Goal: Find specific page/section: Find specific page/section

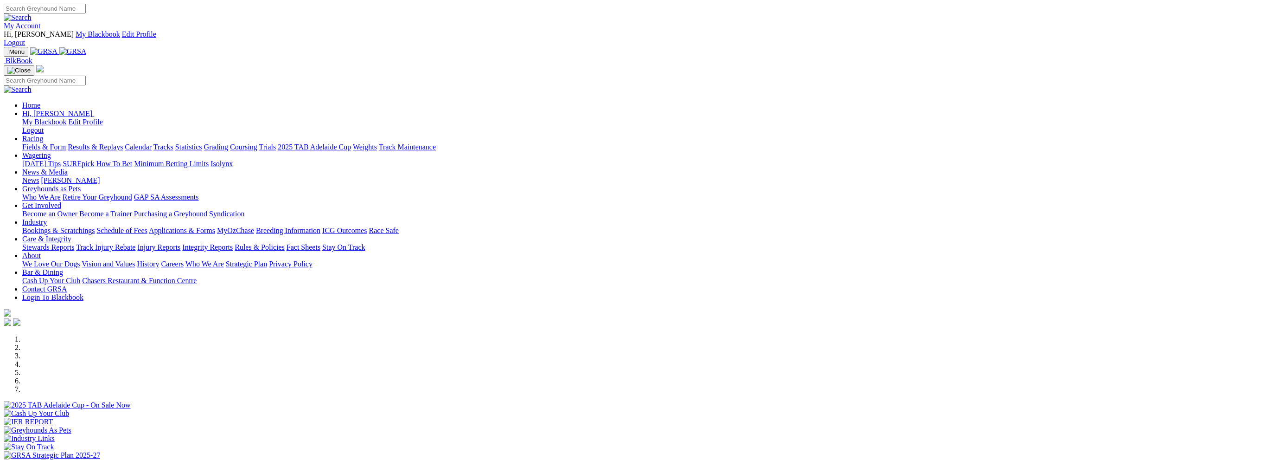
click at [43, 135] on link "Racing" at bounding box center [32, 139] width 21 height 8
click at [152, 143] on link "Calendar" at bounding box center [138, 147] width 27 height 8
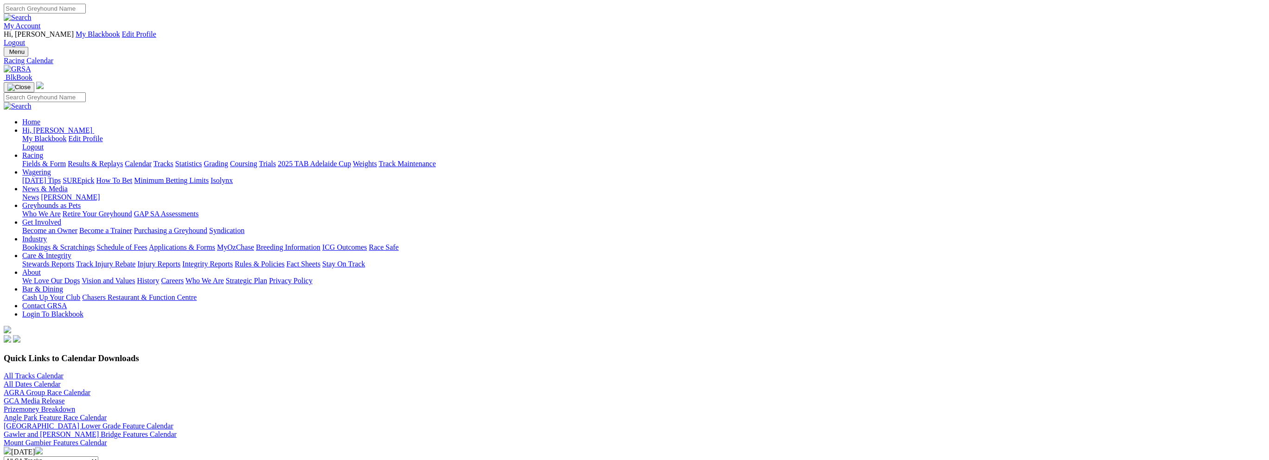
click at [107, 413] on link "Angle Park Feature Race Calendar" at bounding box center [55, 417] width 103 height 8
